Goal: Check status: Check status

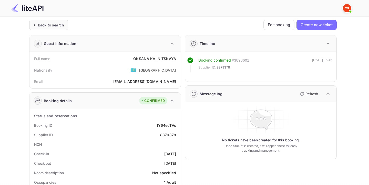
click at [61, 23] on div "Back to search" at bounding box center [51, 24] width 26 height 5
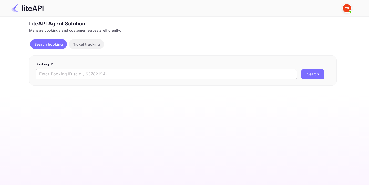
click at [65, 72] on input "text" at bounding box center [167, 74] width 262 height 10
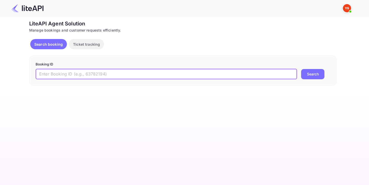
paste input "7946500"
type input "7946500"
click at [312, 70] on button "Search" at bounding box center [312, 74] width 23 height 10
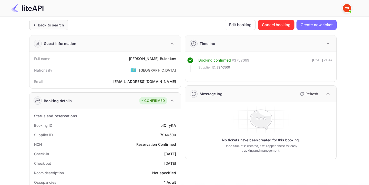
click at [60, 22] on div "Back to search" at bounding box center [48, 25] width 39 height 10
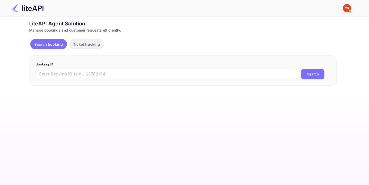
click at [110, 74] on input "text" at bounding box center [167, 74] width 262 height 10
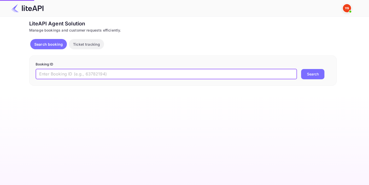
paste input "8140184"
type input "8140184"
click at [312, 73] on button "Search" at bounding box center [312, 74] width 23 height 10
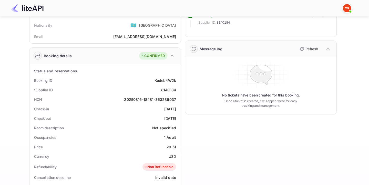
scroll to position [45, 0]
